Goal: Navigation & Orientation: Find specific page/section

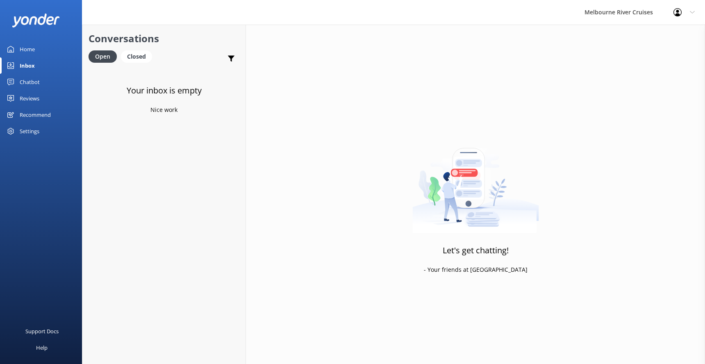
click at [25, 64] on div "Inbox" at bounding box center [27, 65] width 15 height 16
click at [27, 44] on div "Home" at bounding box center [27, 49] width 15 height 16
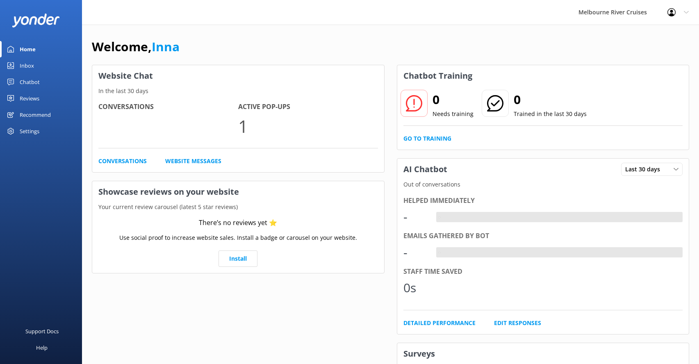
click at [28, 66] on div "Inbox" at bounding box center [27, 65] width 14 height 16
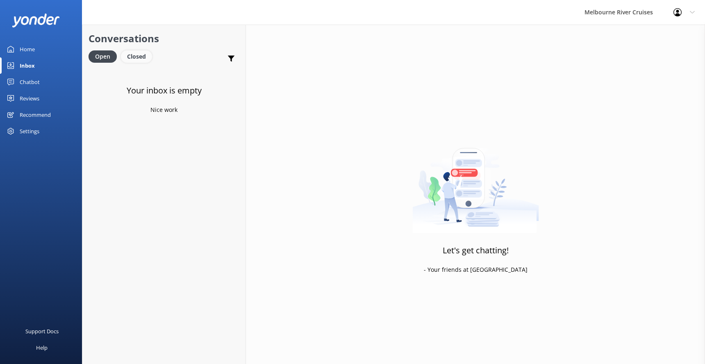
click at [135, 56] on div "Closed" at bounding box center [136, 56] width 31 height 12
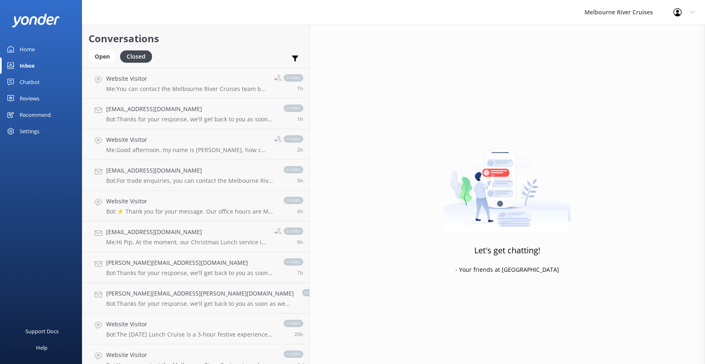
click at [24, 48] on div "Home" at bounding box center [27, 49] width 15 height 16
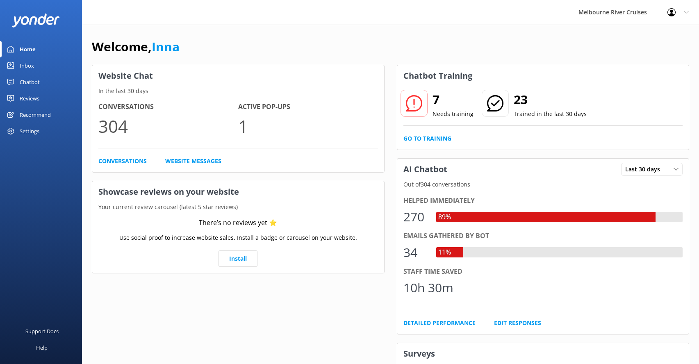
click at [688, 11] on use at bounding box center [686, 12] width 5 height 2
click at [522, 42] on div "Welcome, Inna" at bounding box center [390, 51] width 597 height 28
click at [24, 47] on div "Home" at bounding box center [28, 49] width 16 height 16
click at [30, 62] on div "Inbox" at bounding box center [27, 65] width 14 height 16
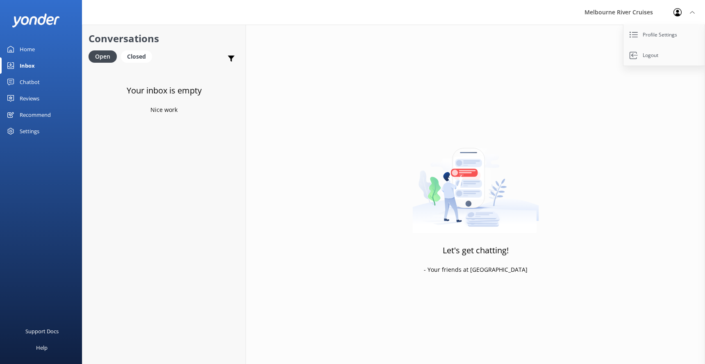
click at [679, 150] on div "Let's get chatting! - Your friends at [GEOGRAPHIC_DATA]" at bounding box center [475, 207] width 459 height 364
